Goal: Information Seeking & Learning: Learn about a topic

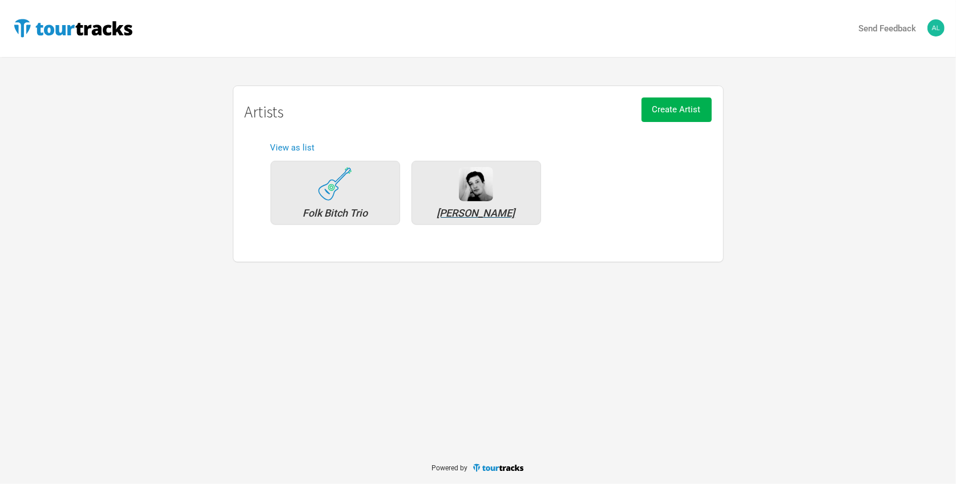
click at [449, 212] on div "[PERSON_NAME]" at bounding box center [476, 213] width 117 height 10
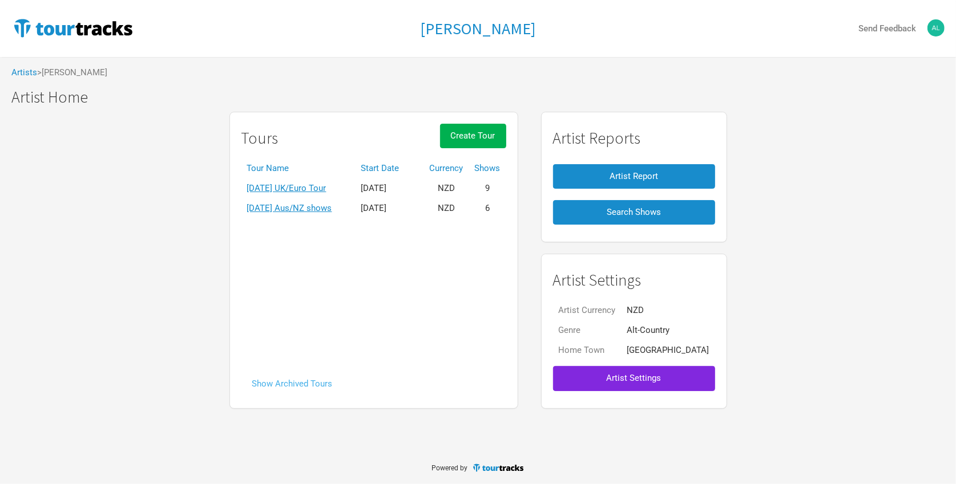
click at [322, 382] on button "Show Archived Tours" at bounding box center [292, 384] width 102 height 25
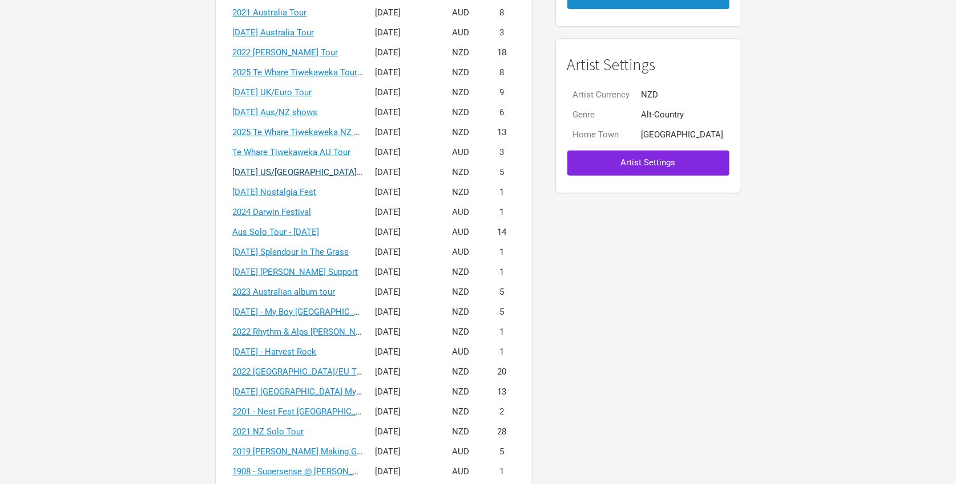
scroll to position [211, 0]
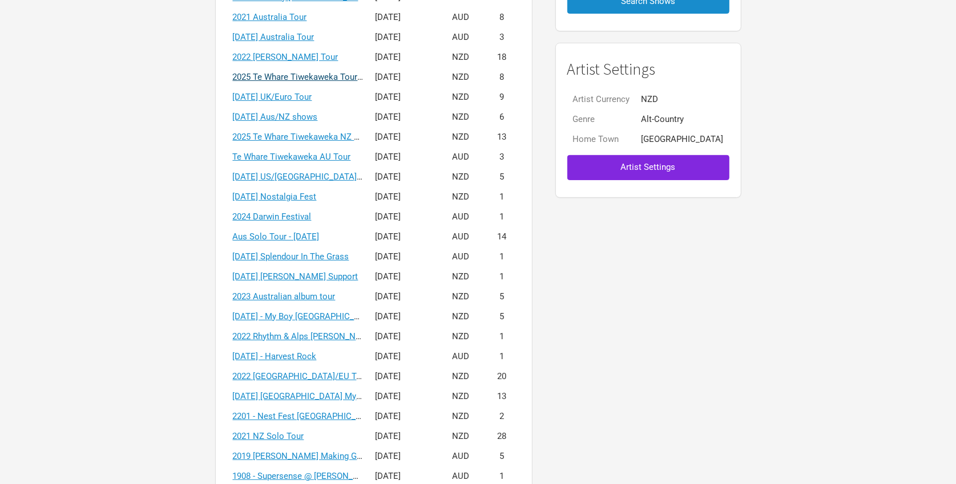
click at [290, 73] on link "2025 Te Whare Tiwekaweka Tour - USA/UK" at bounding box center [383, 77] width 300 height 10
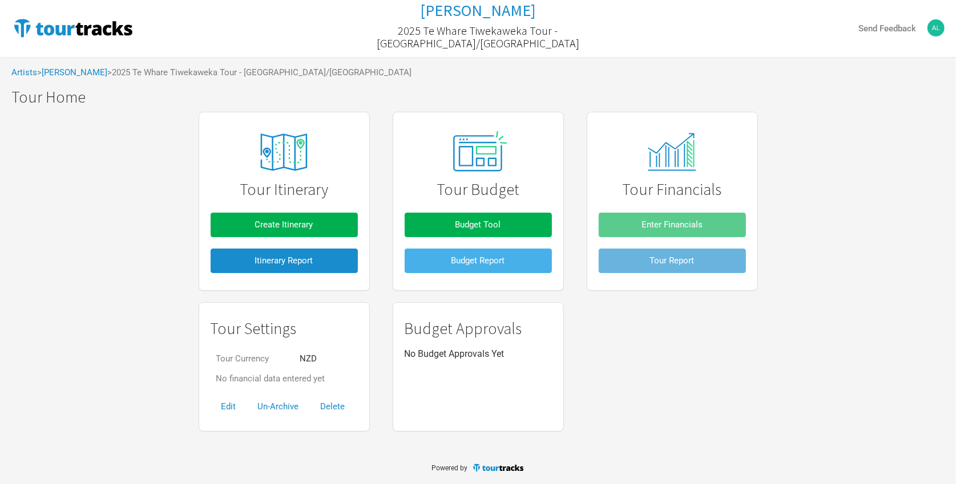
click at [433, 257] on button "Budget Report" at bounding box center [478, 261] width 147 height 25
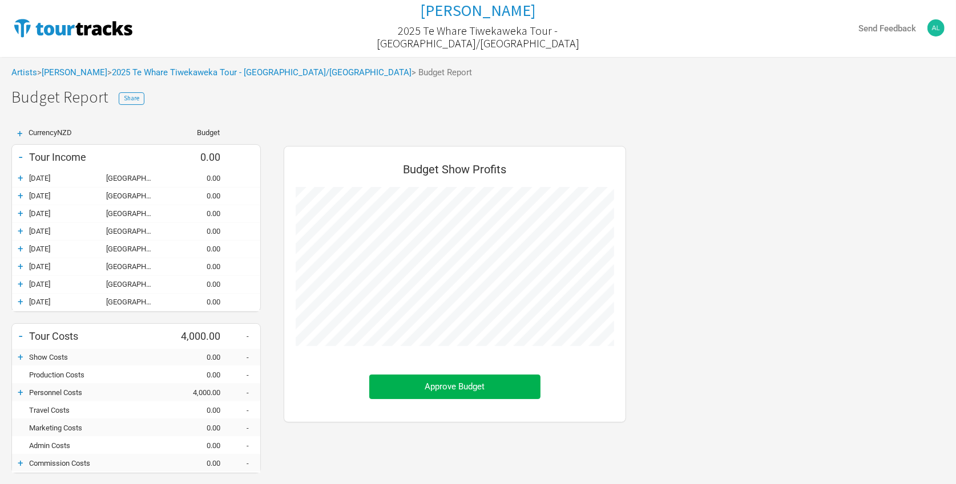
scroll to position [459, 365]
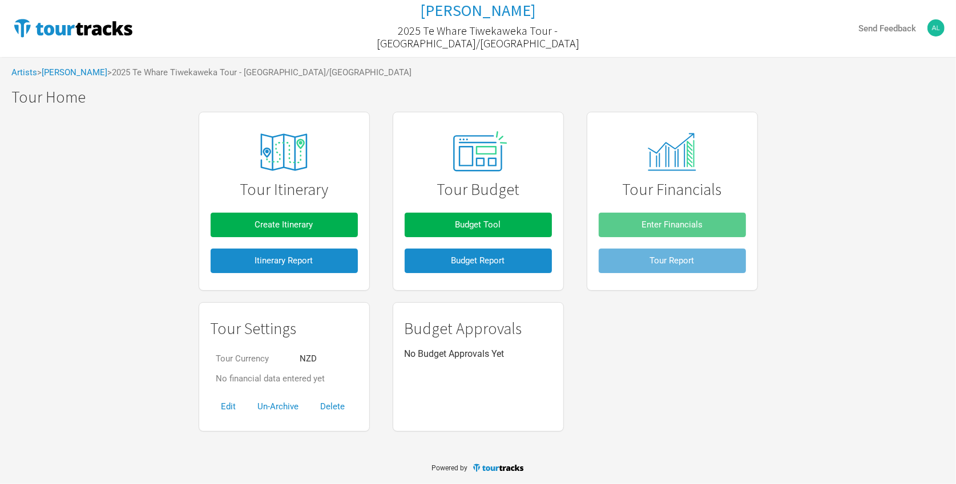
click at [647, 333] on div "Tour Settings Tour Currency NZD No financial data entered yet Edit Un-Archive D…" at bounding box center [478, 367] width 582 height 140
click at [522, 269] on button "Budget Report" at bounding box center [478, 261] width 147 height 25
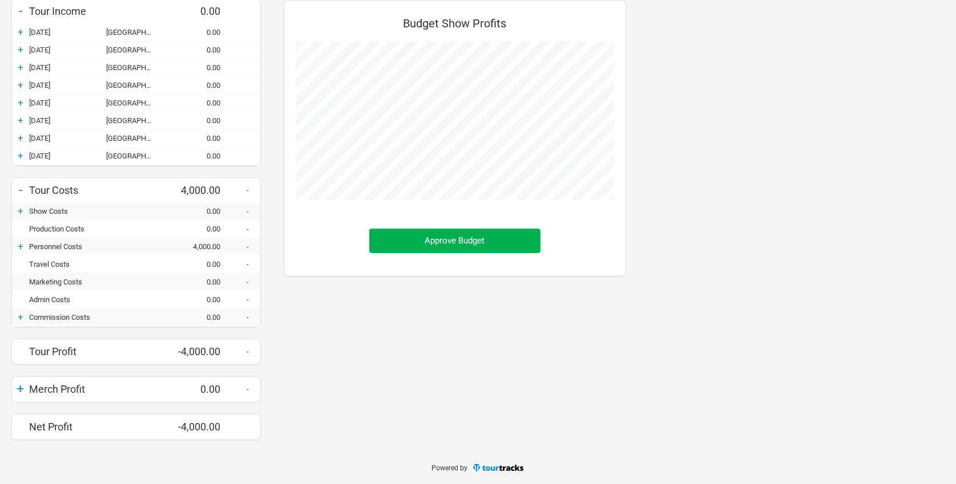
scroll to position [147, 0]
click at [21, 207] on div "+" at bounding box center [20, 210] width 17 height 11
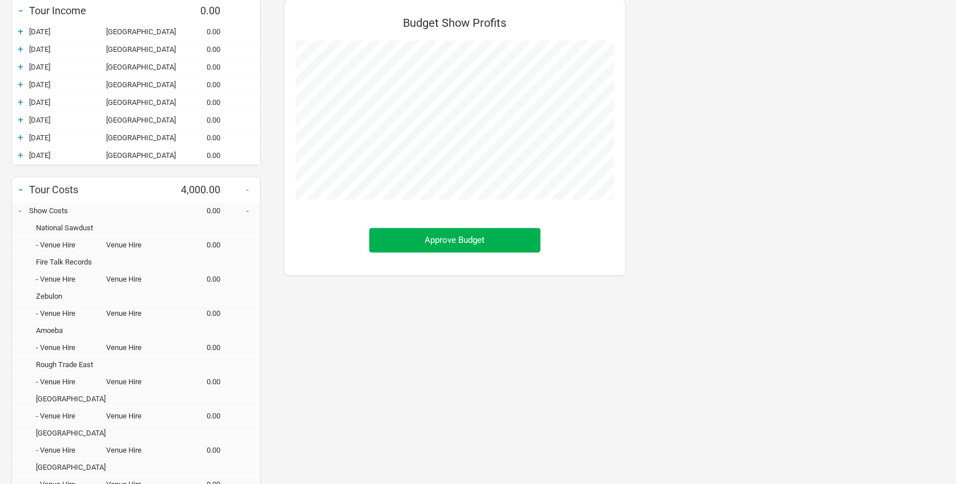
scroll to position [421, 0]
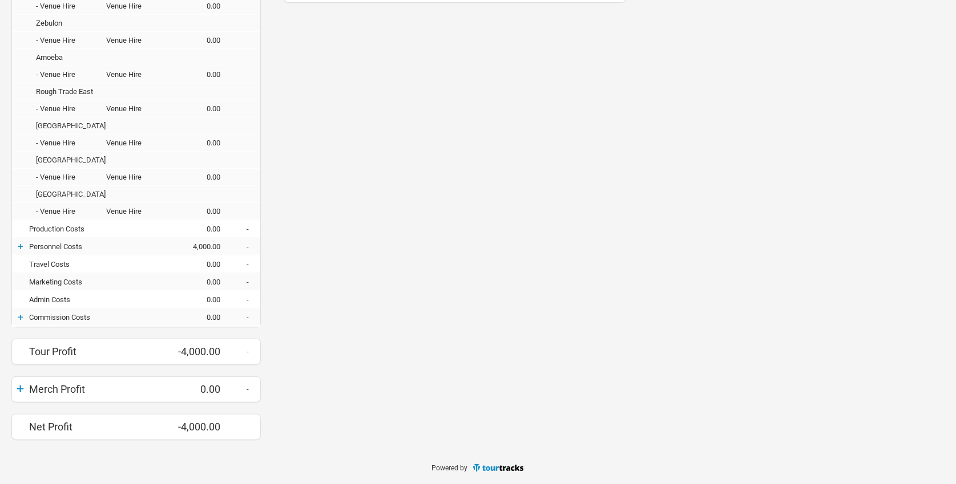
click at [18, 245] on div "+" at bounding box center [20, 246] width 17 height 11
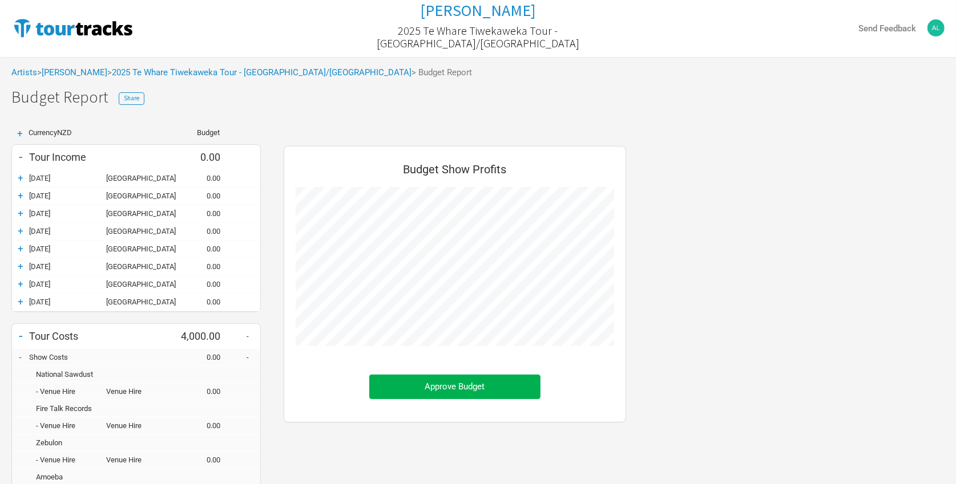
scroll to position [0, 0]
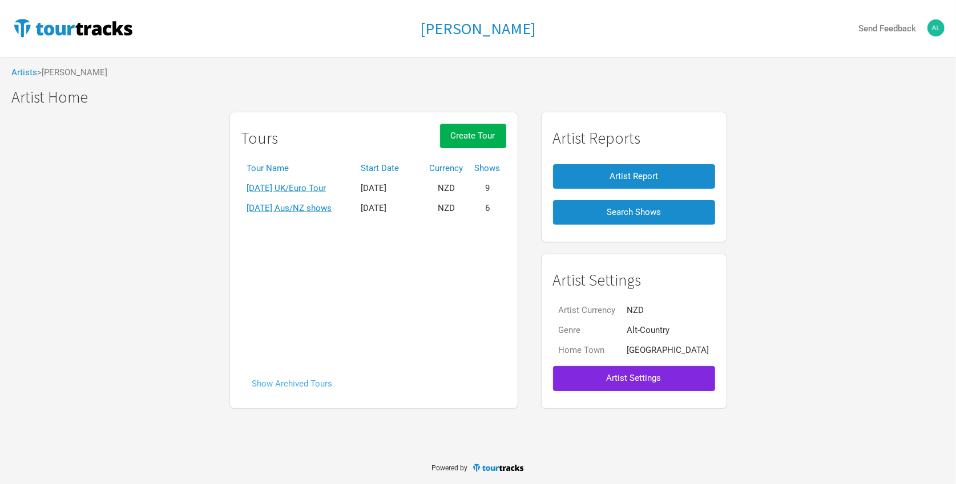
click at [330, 375] on button "Show Archived Tours" at bounding box center [292, 384] width 102 height 25
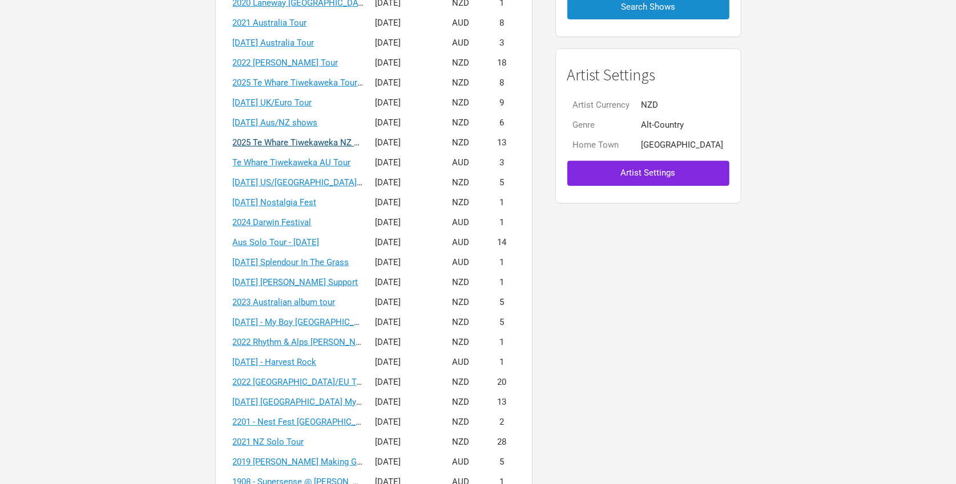
scroll to position [207, 0]
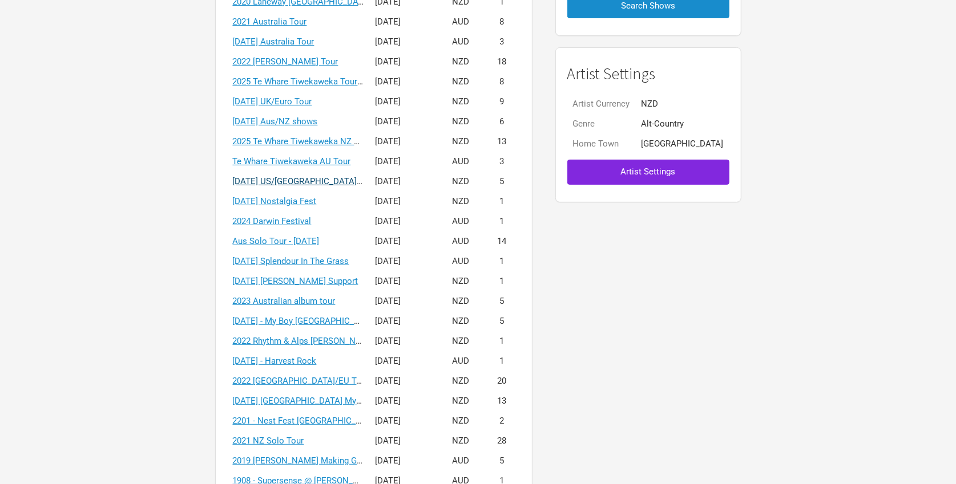
click at [322, 177] on link "[DATE] US/[GEOGRAPHIC_DATA] solo tour" at bounding box center [313, 181] width 161 height 10
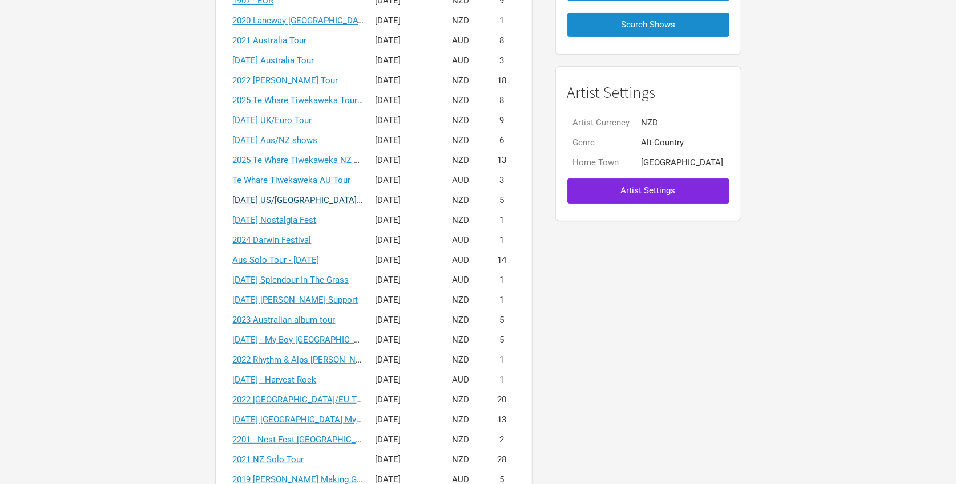
scroll to position [183, 0]
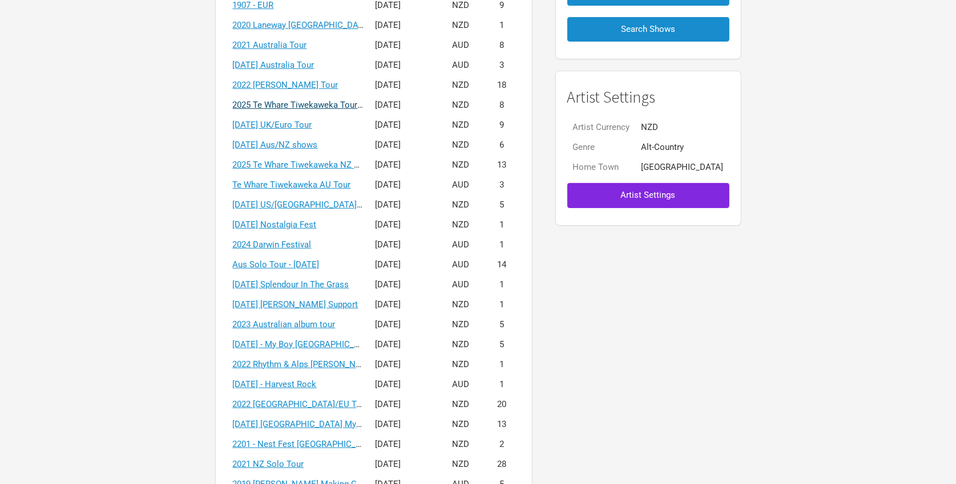
click at [341, 101] on link "2025 Te Whare Tiwekaweka Tour - USA/UK" at bounding box center [383, 105] width 300 height 10
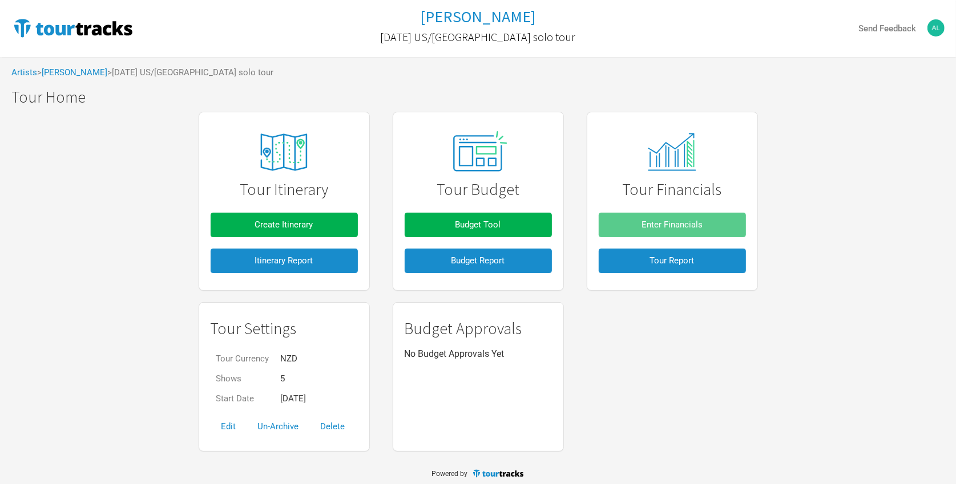
scroll to position [2, 0]
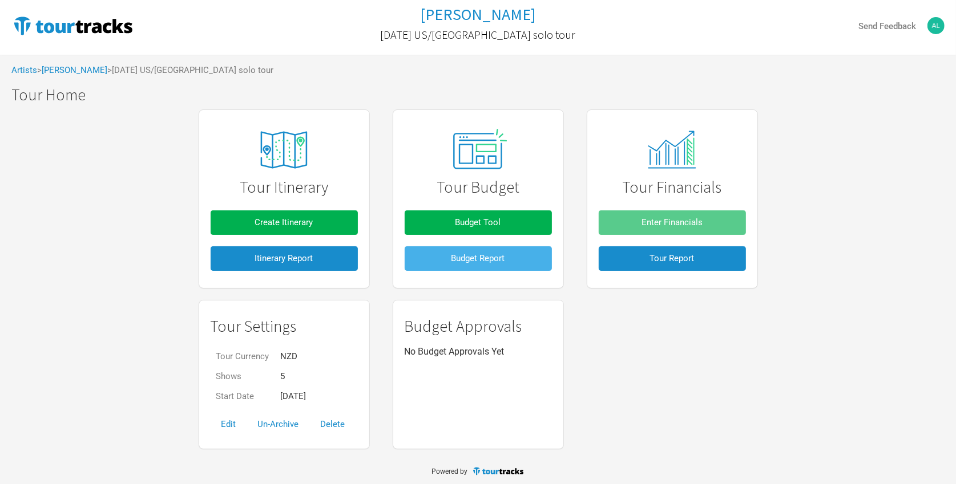
click at [483, 256] on span "Budget Report" at bounding box center [478, 258] width 54 height 10
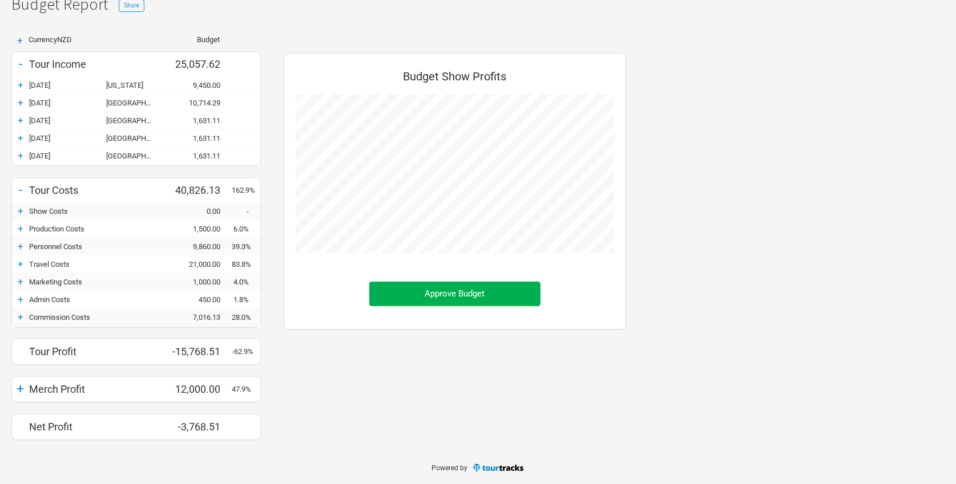
scroll to position [94, 0]
click at [21, 241] on div "+" at bounding box center [20, 246] width 17 height 11
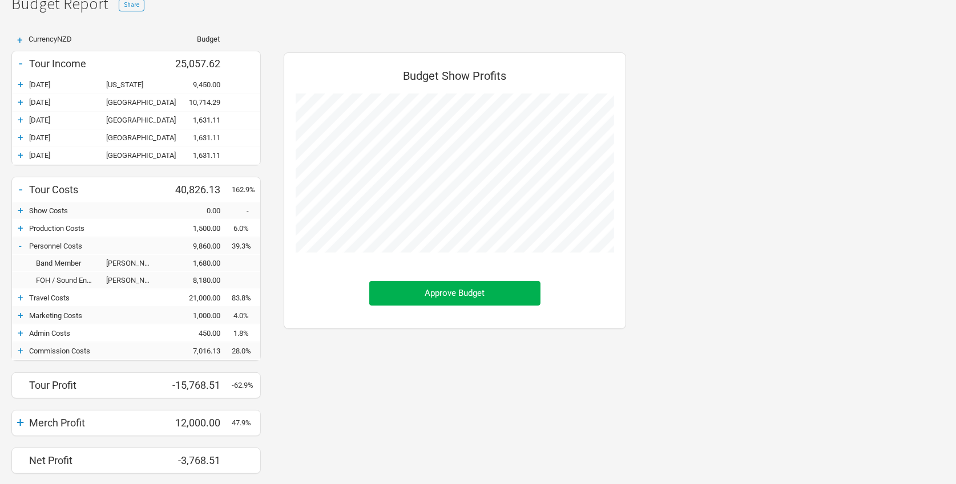
scroll to position [441, 365]
click at [22, 296] on div "+" at bounding box center [20, 297] width 17 height 11
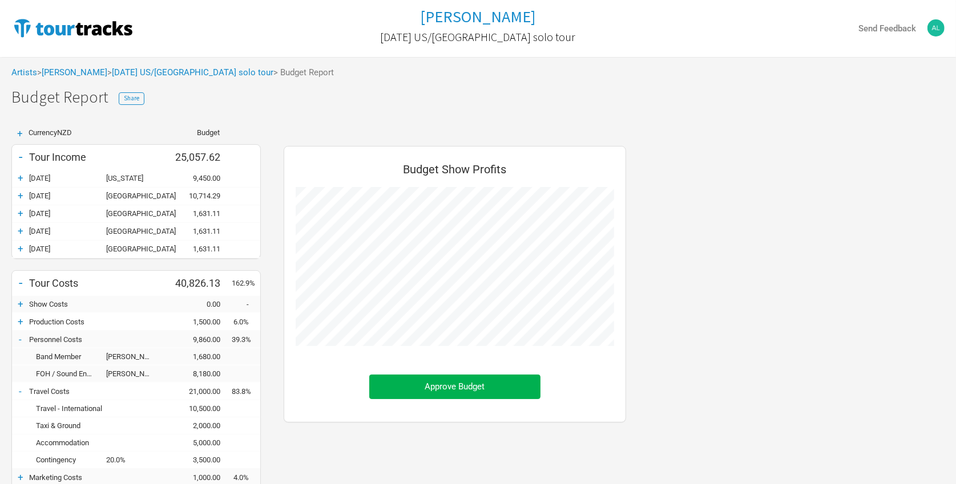
scroll to position [0, 0]
click at [156, 66] on div "Artists > [PERSON_NAME] > [DATE] [GEOGRAPHIC_DATA]/[GEOGRAPHIC_DATA] solo tour …" at bounding box center [478, 72] width 956 height 31
click at [159, 71] on link "[DATE] US/[GEOGRAPHIC_DATA] solo tour" at bounding box center [192, 72] width 161 height 10
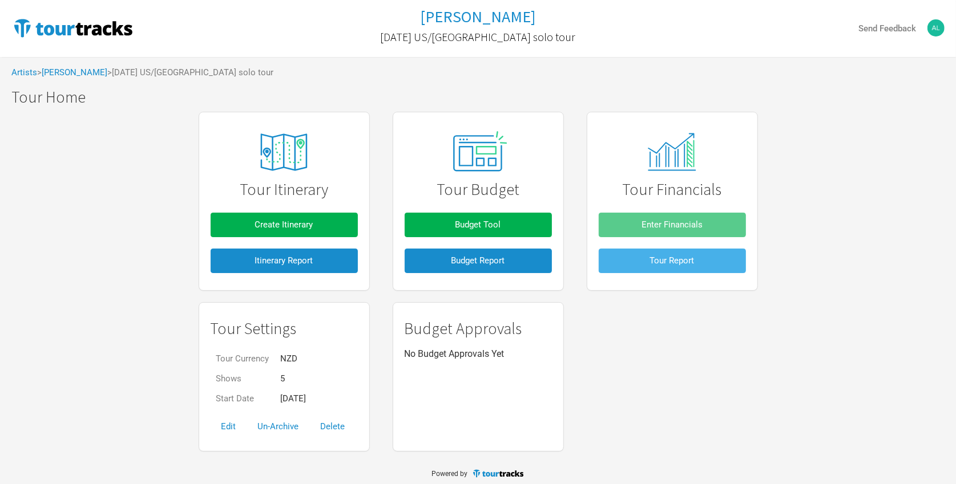
click at [678, 259] on span "Tour Report" at bounding box center [672, 261] width 45 height 10
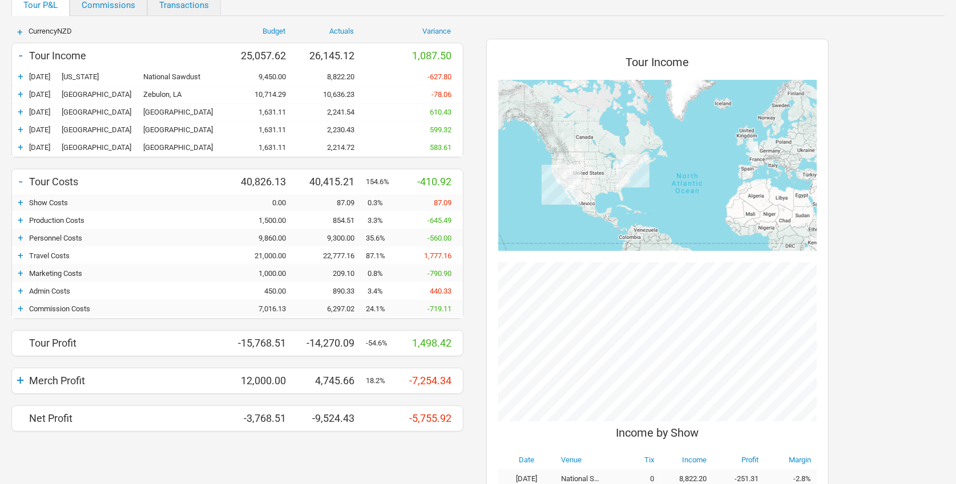
scroll to position [131, 0]
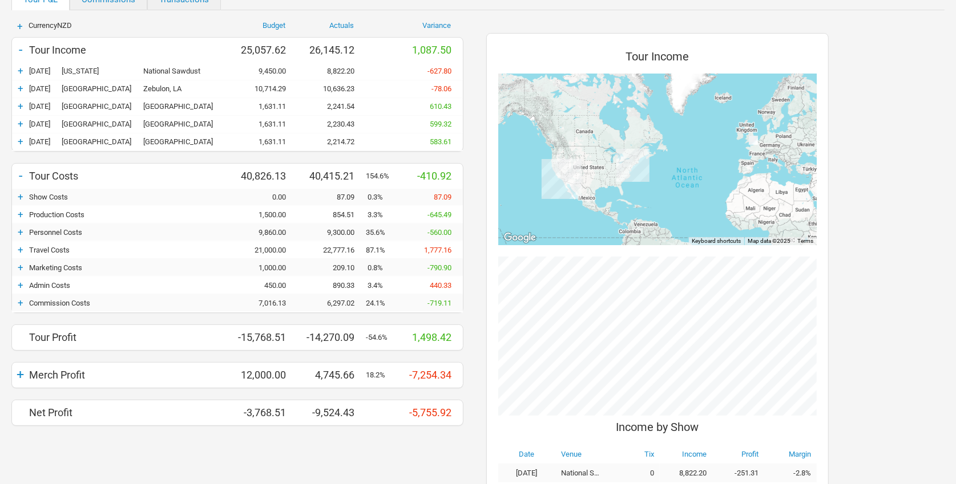
click at [17, 248] on div "+" at bounding box center [20, 249] width 17 height 11
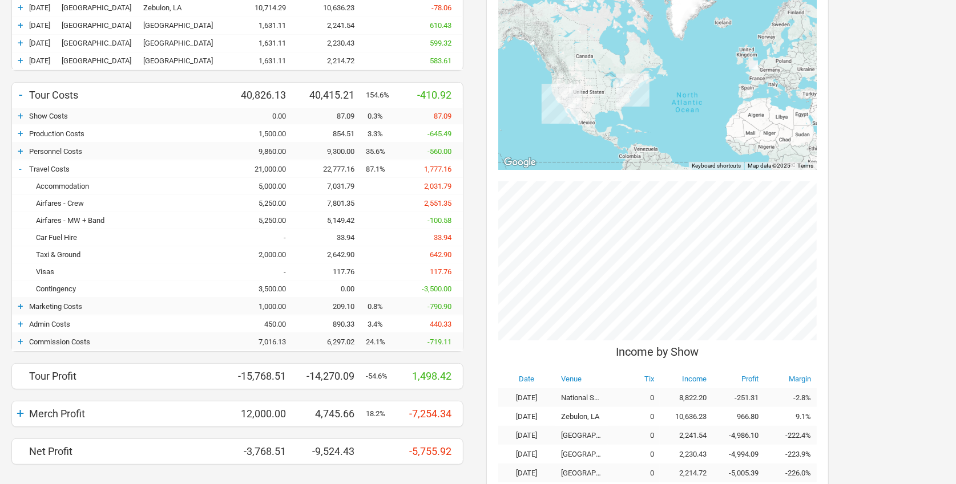
scroll to position [211, 0]
click at [18, 166] on div "-" at bounding box center [20, 169] width 17 height 11
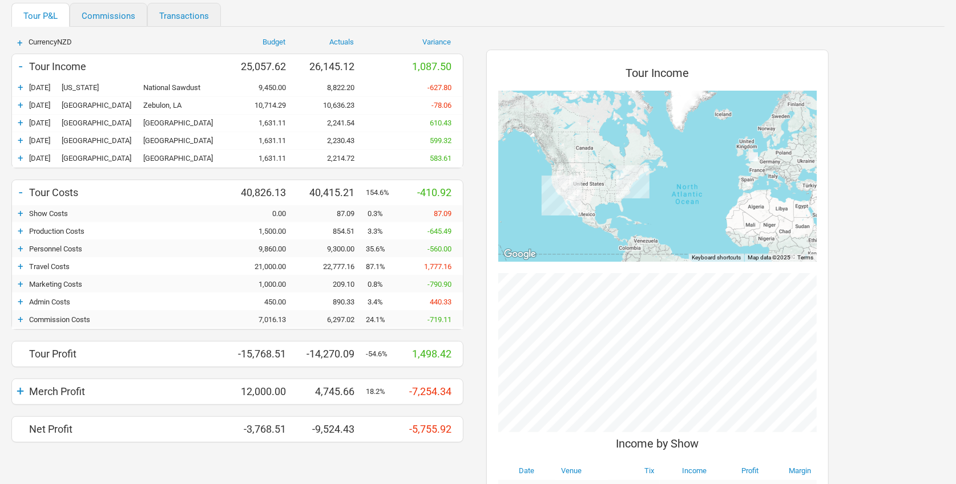
scroll to position [119, 0]
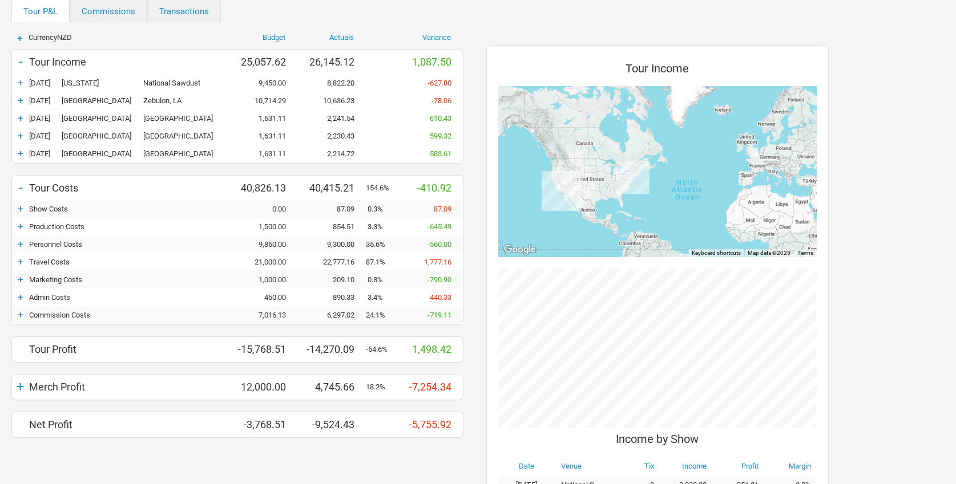
click at [23, 264] on div "+" at bounding box center [20, 261] width 17 height 11
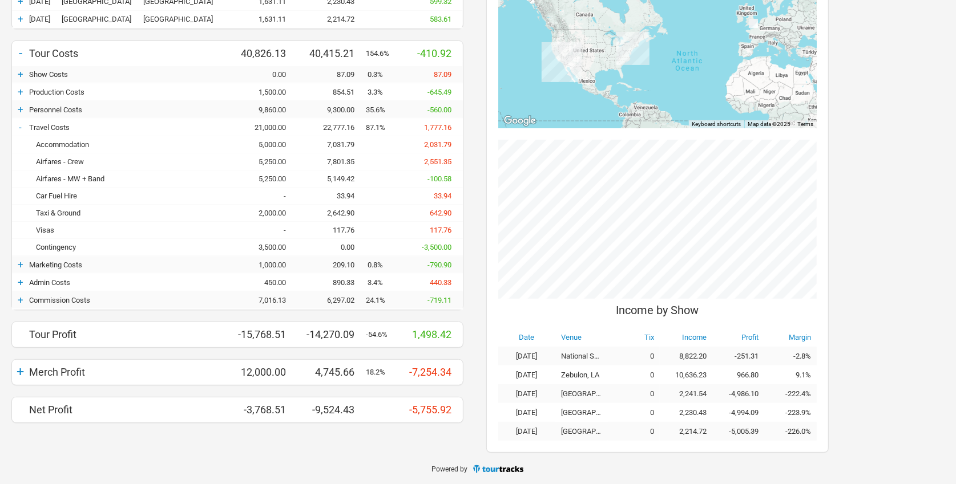
scroll to position [253, 0]
click at [87, 142] on div "Accommodation" at bounding box center [129, 145] width 200 height 9
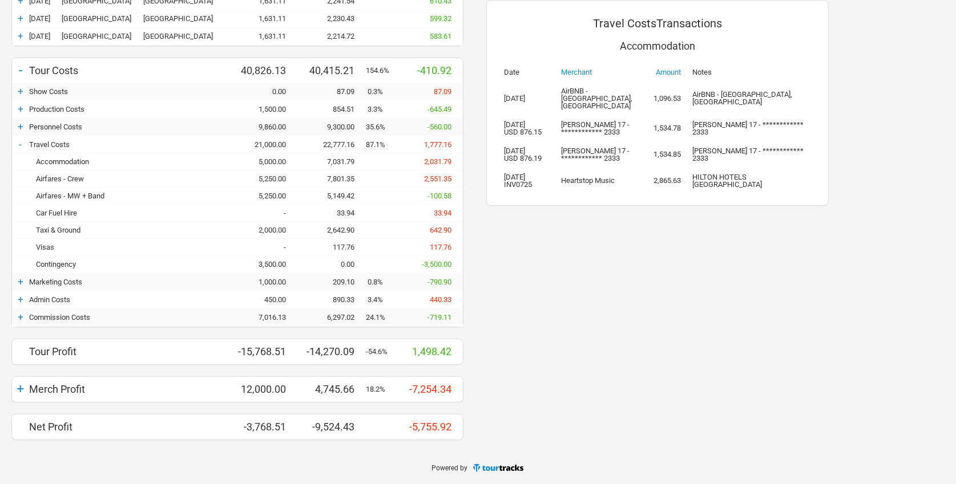
click at [74, 178] on div "Airfares - Crew" at bounding box center [129, 179] width 200 height 9
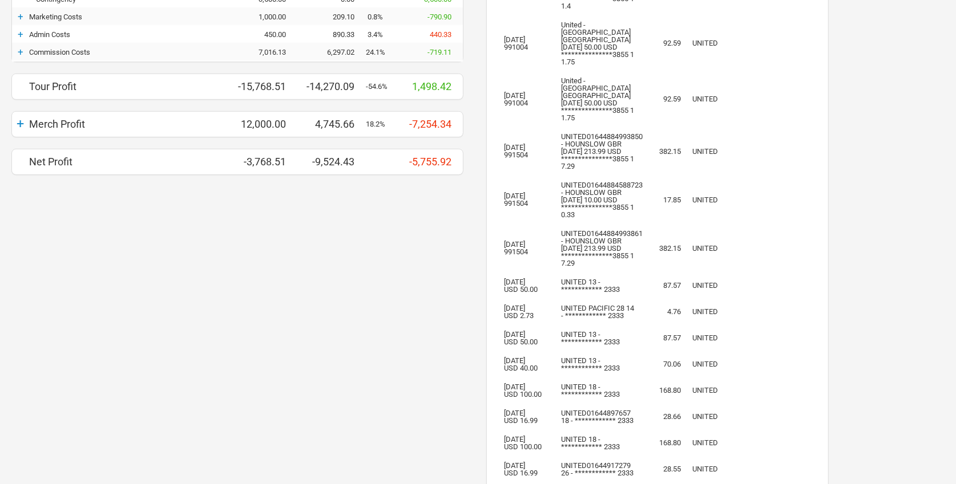
scroll to position [166, 0]
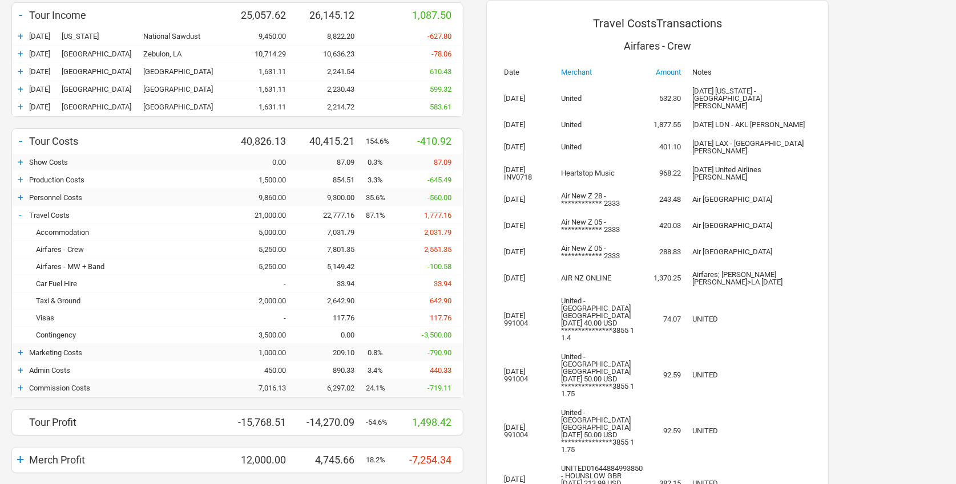
click at [22, 178] on div "+" at bounding box center [20, 179] width 17 height 11
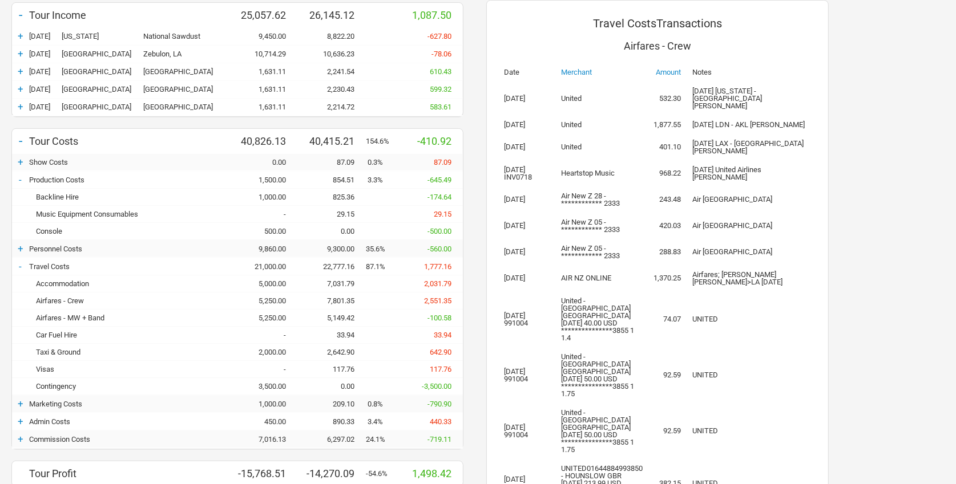
click at [22, 177] on div "-" at bounding box center [20, 179] width 17 height 11
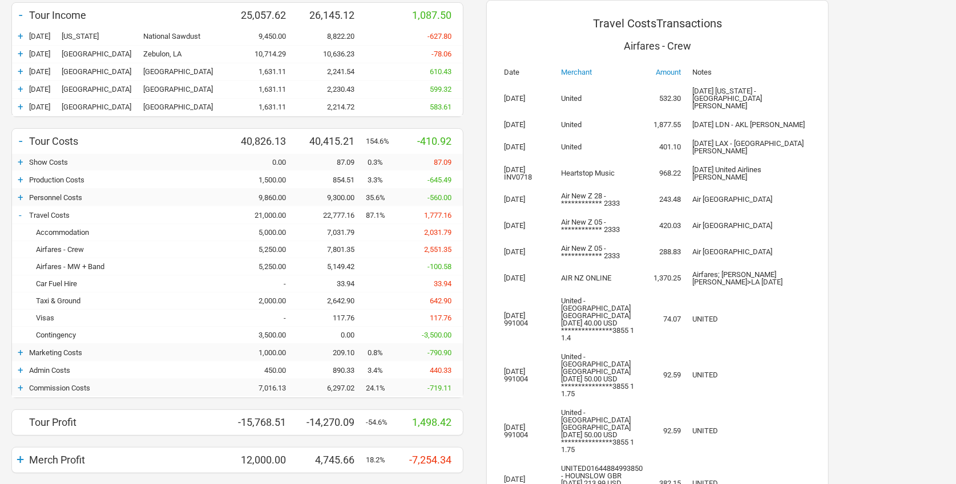
click at [24, 160] on div "+" at bounding box center [20, 161] width 17 height 11
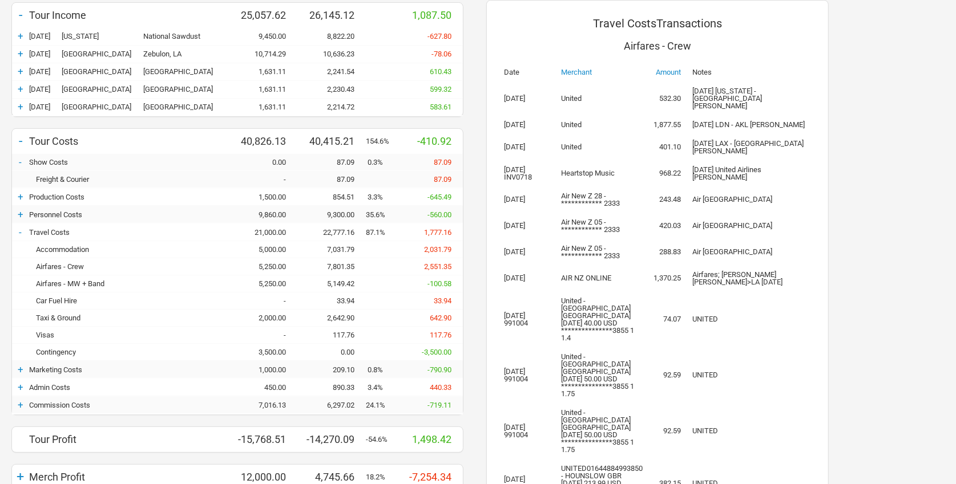
click at [24, 160] on div "-" at bounding box center [20, 161] width 17 height 11
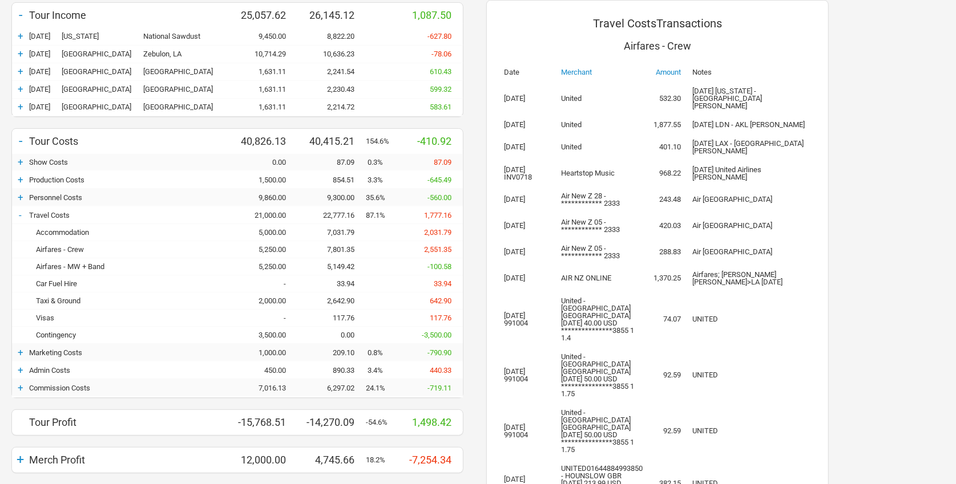
click at [20, 195] on div "+" at bounding box center [20, 197] width 17 height 11
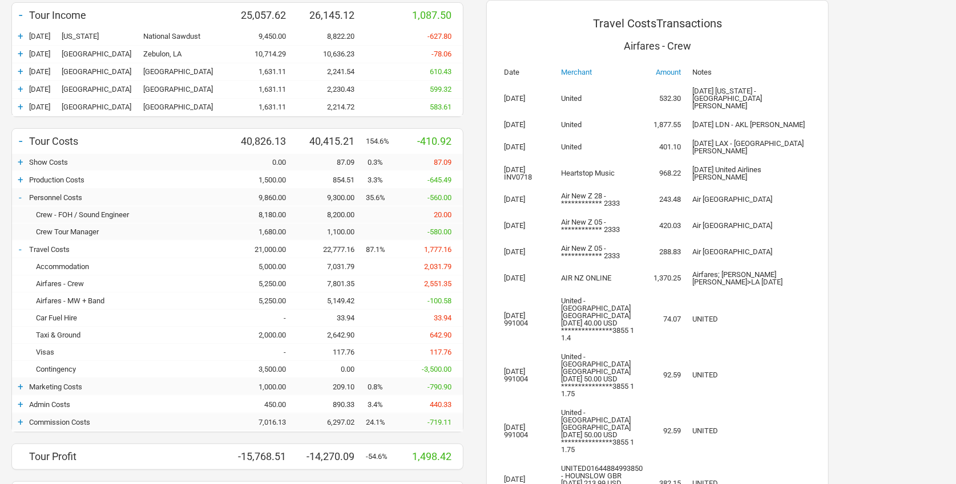
click at [79, 212] on div "Crew - FOH / Sound Engineer" at bounding box center [129, 215] width 200 height 9
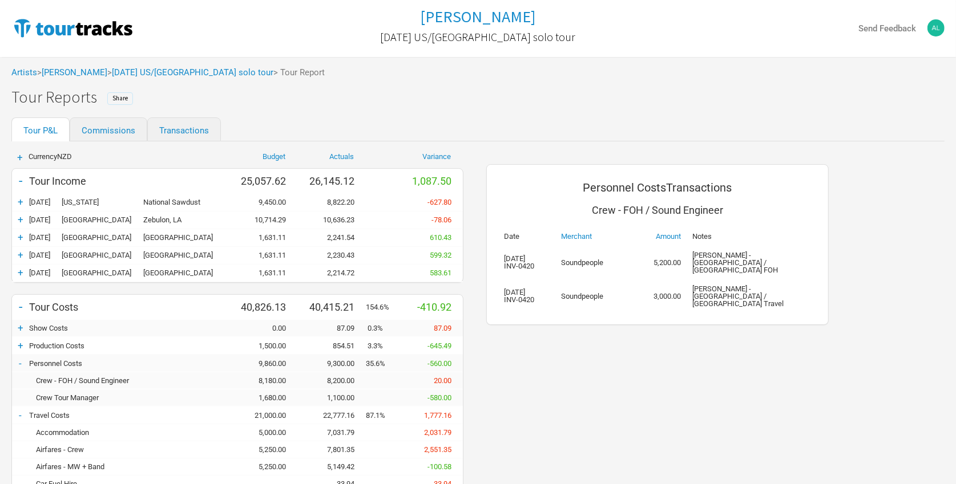
click at [117, 96] on span "Share" at bounding box center [119, 98] width 15 height 8
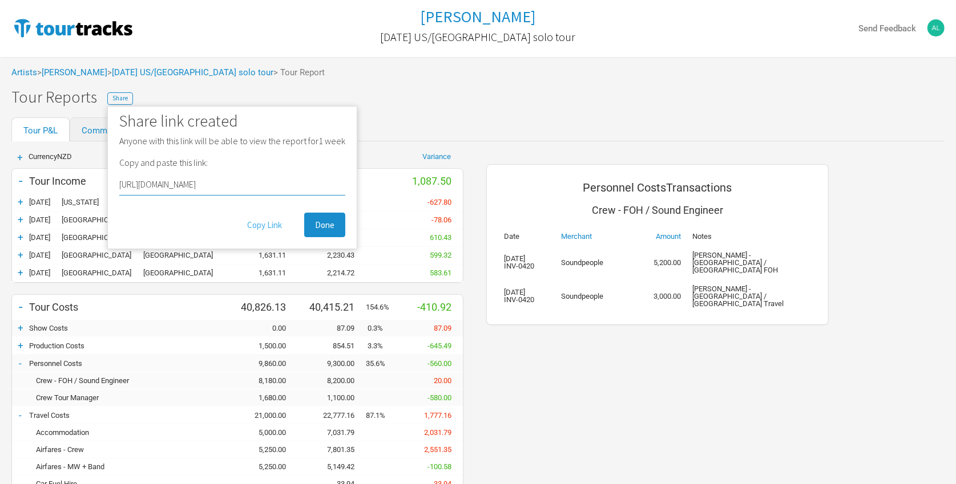
click at [267, 225] on button "Copy Link" at bounding box center [264, 225] width 56 height 25
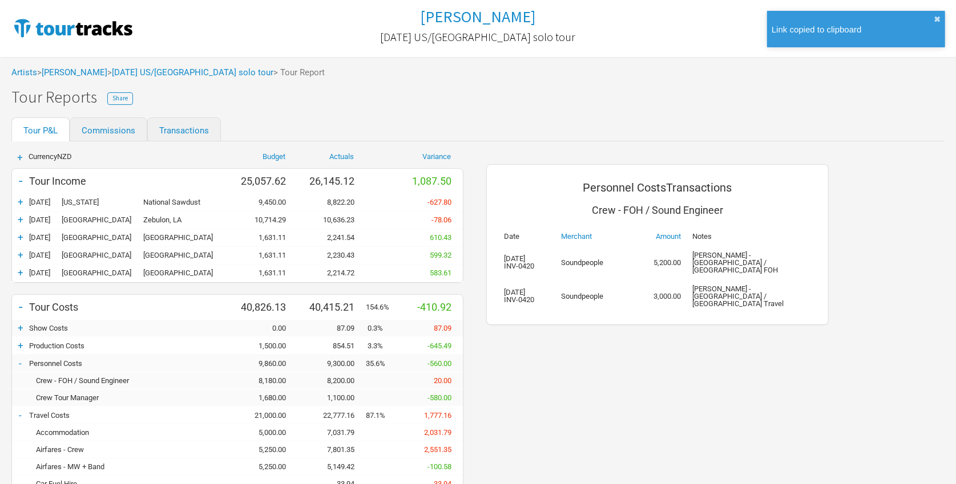
click at [516, 357] on div "Personnel Costs Transactions Crew - FOH / Sound Engineer Date Merchant Amount N…" at bounding box center [657, 432] width 365 height 581
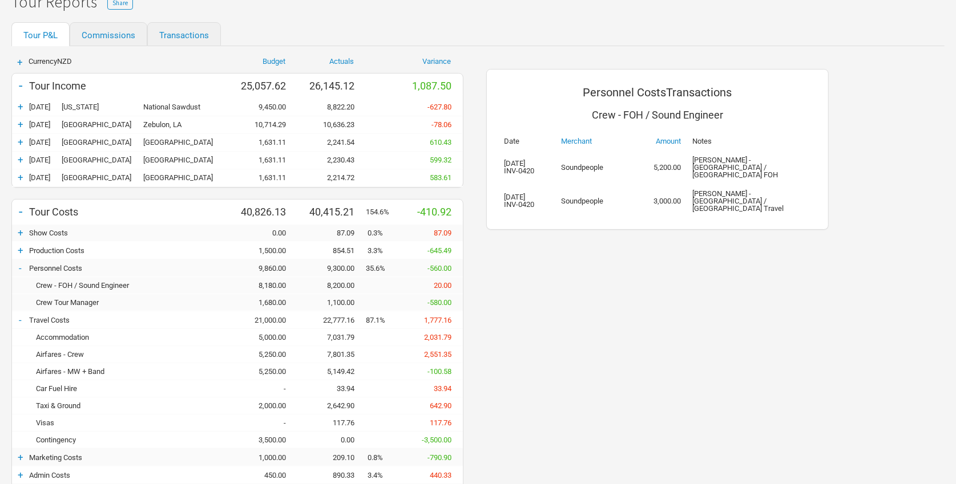
scroll to position [99, 0]
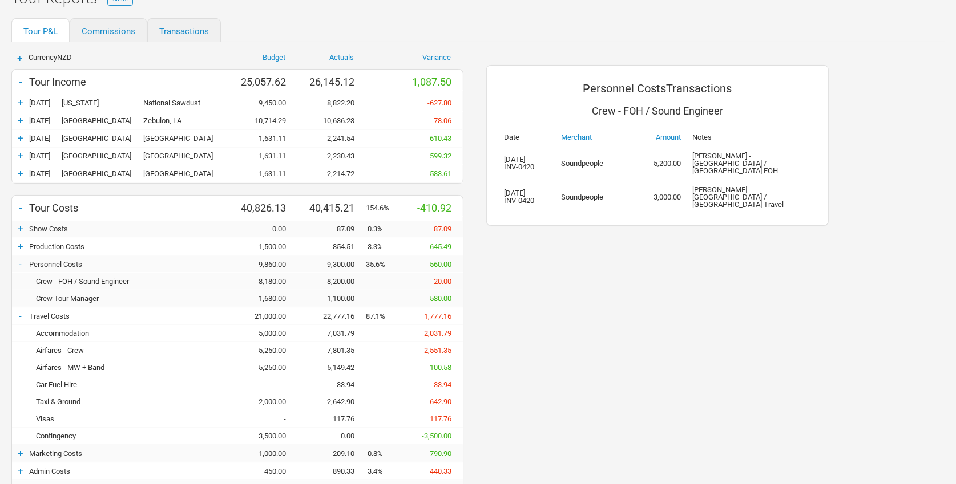
click at [736, 332] on div "Personnel Costs Transactions Crew - FOH / Sound Engineer Date Merchant Amount N…" at bounding box center [657, 332] width 365 height 581
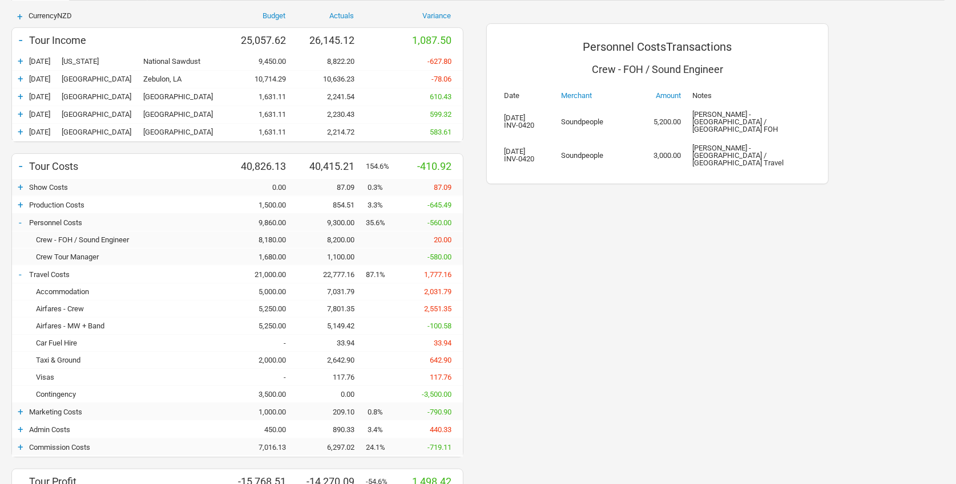
scroll to position [234, 0]
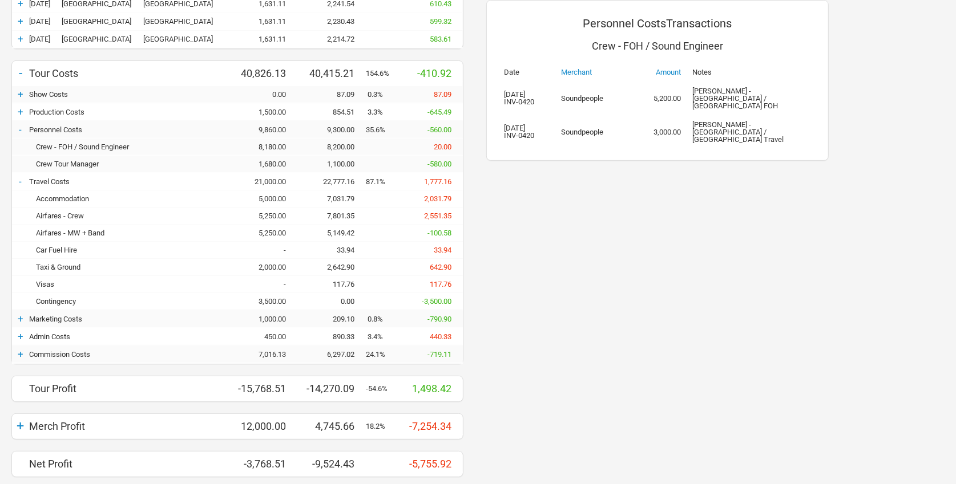
click at [19, 353] on div "+" at bounding box center [20, 354] width 17 height 11
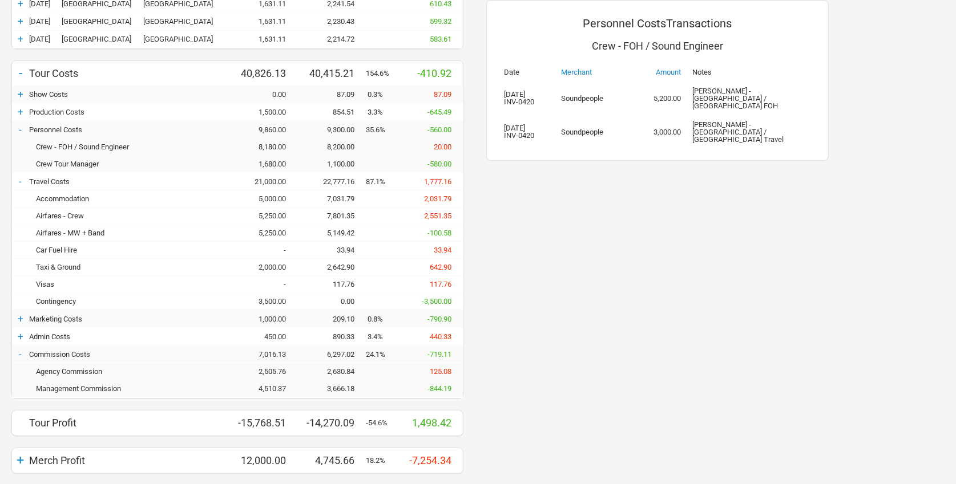
click at [602, 268] on div "Personnel Costs Transactions Crew - FOH / Sound Engineer Date Merchant Amount N…" at bounding box center [657, 216] width 365 height 616
